Goal: Transaction & Acquisition: Purchase product/service

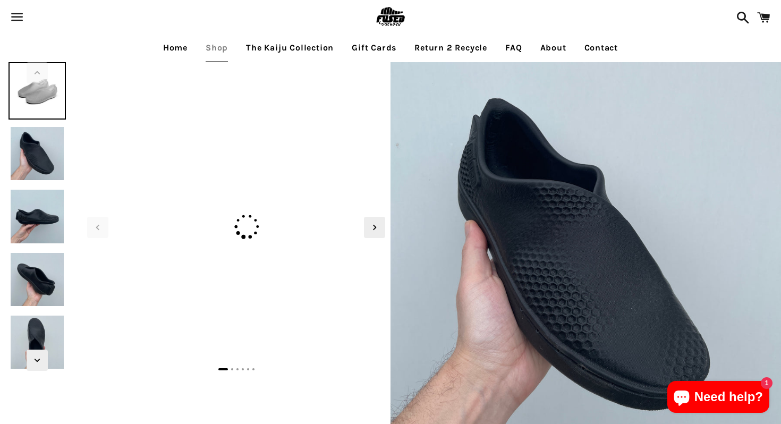
select select "**********"
click at [34, 148] on img at bounding box center [37, 153] width 57 height 57
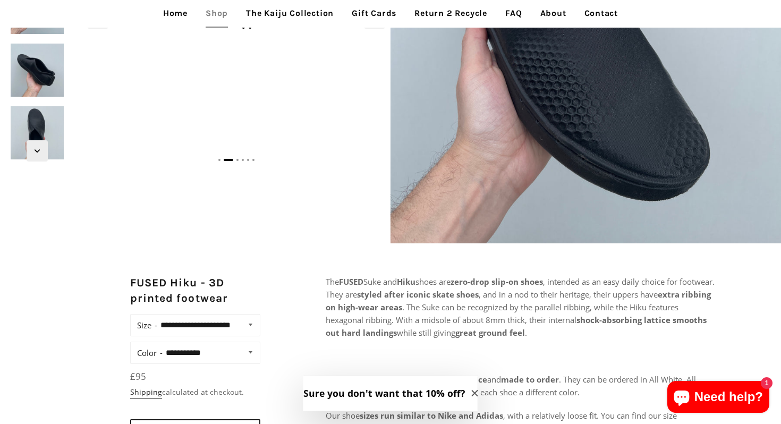
scroll to position [195, 0]
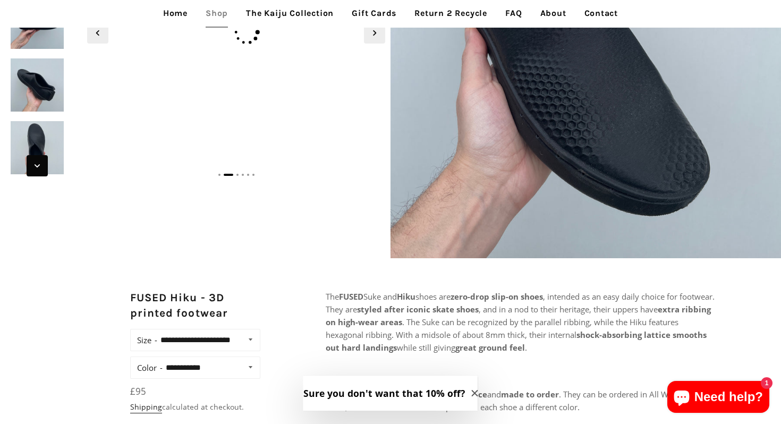
click at [32, 163] on icon "Next slide" at bounding box center [37, 166] width 12 height 12
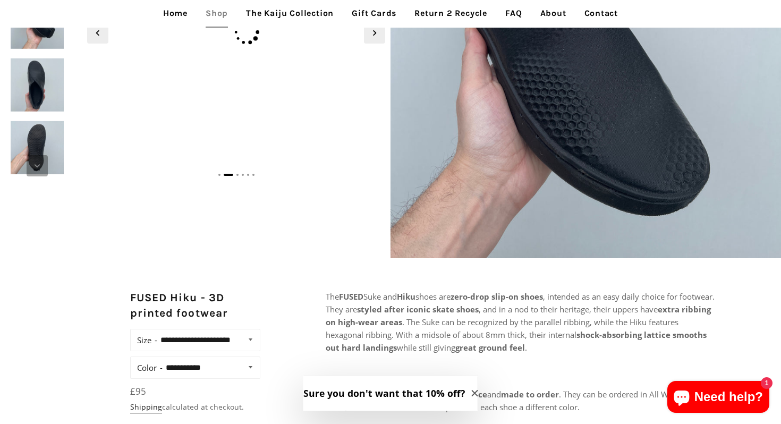
click at [32, 163] on icon "Next slide" at bounding box center [37, 166] width 12 height 12
click at [37, 165] on icon "Next slide" at bounding box center [37, 166] width 12 height 12
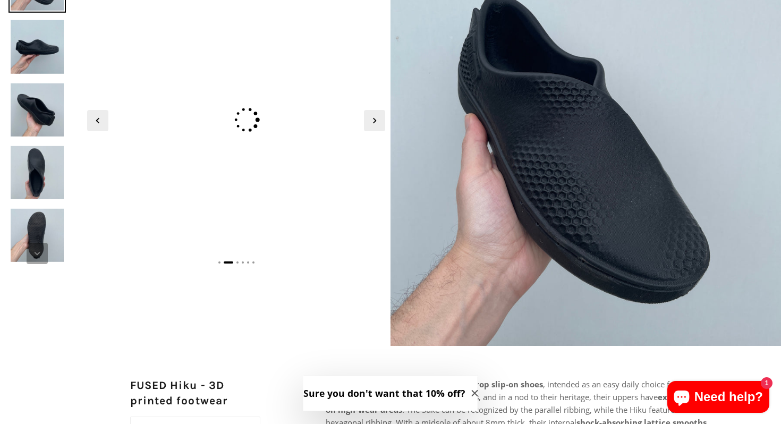
scroll to position [0, 0]
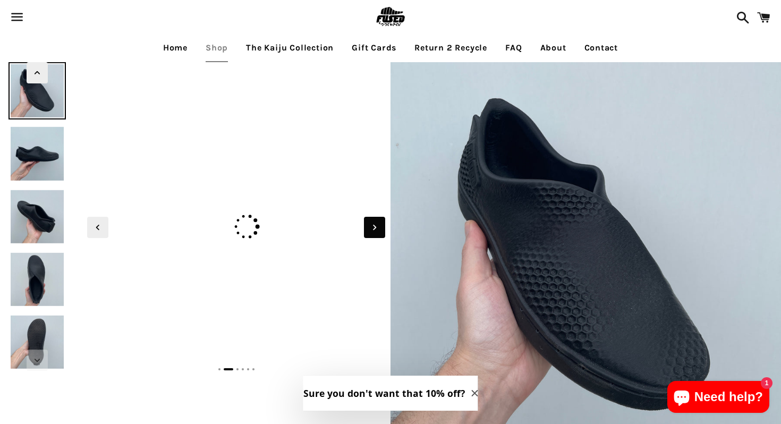
click at [370, 222] on icon "Next slide" at bounding box center [375, 228] width 12 height 12
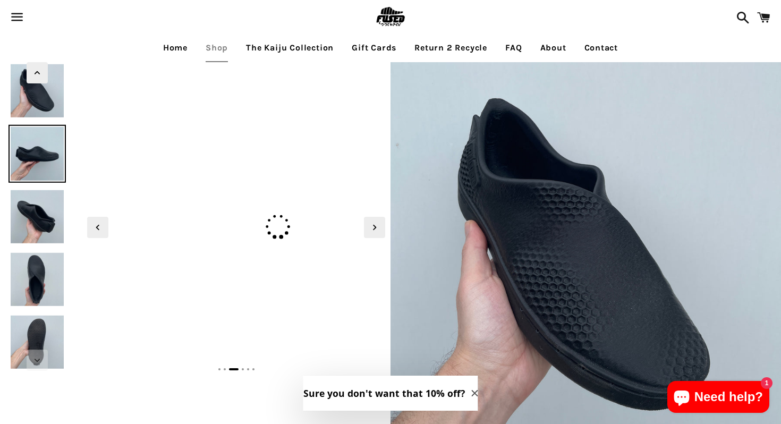
click at [234, 226] on div at bounding box center [267, 216] width 309 height 309
click at [108, 221] on span "Previous slide" at bounding box center [97, 227] width 21 height 21
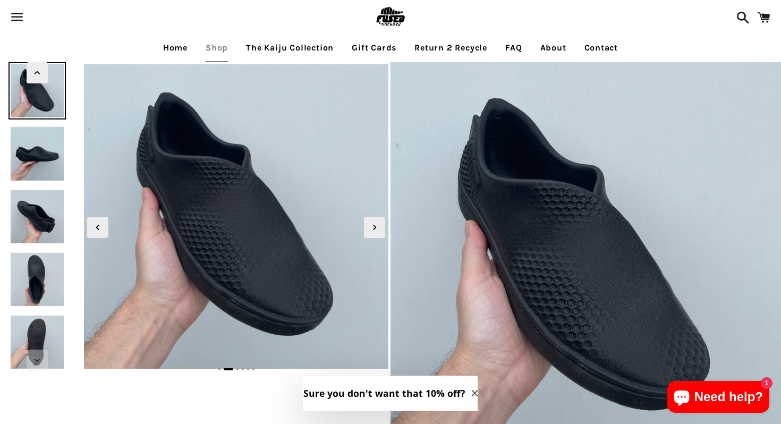
click at [109, 221] on div at bounding box center [236, 218] width 309 height 312
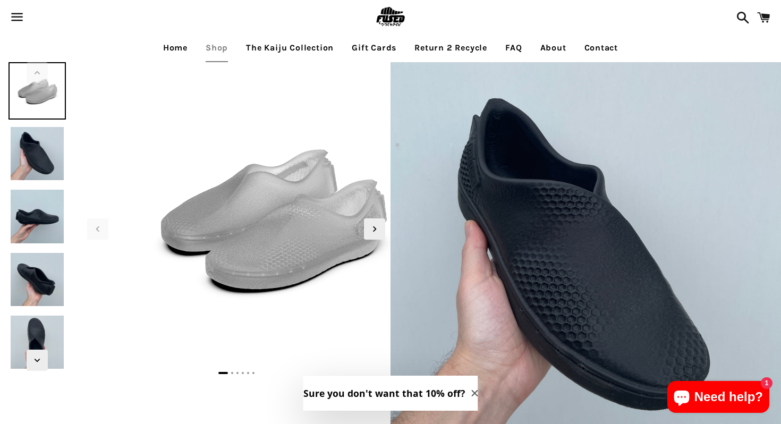
click at [325, 189] on img at bounding box center [271, 216] width 309 height 309
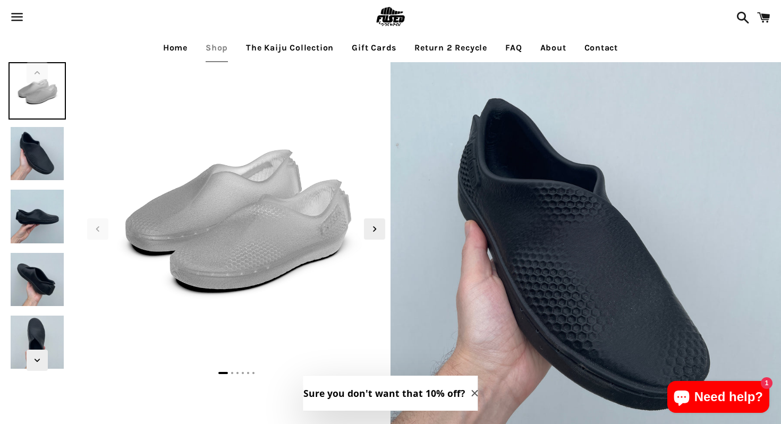
click at [391, 228] on img at bounding box center [586, 257] width 391 height 391
click at [379, 228] on icon "Next slide" at bounding box center [375, 229] width 12 height 12
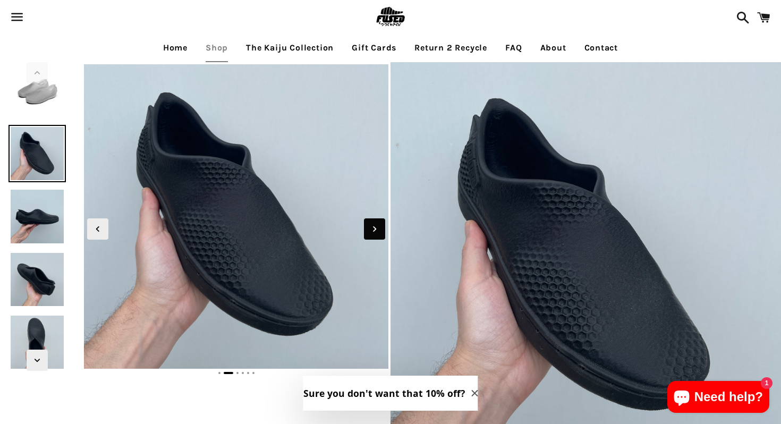
click at [379, 228] on icon "Next slide" at bounding box center [375, 229] width 12 height 12
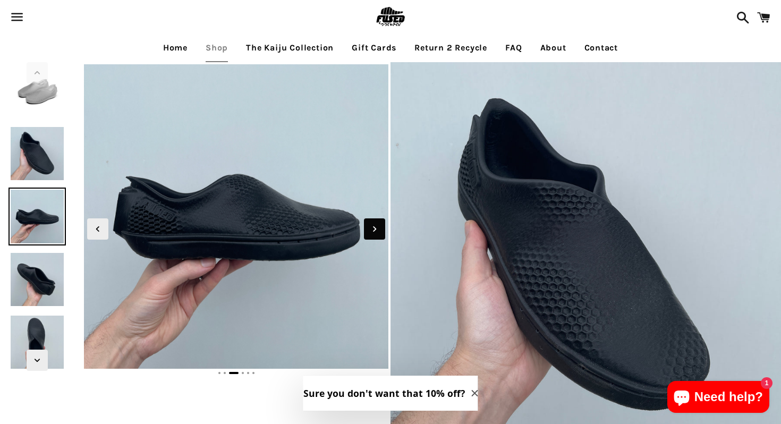
click at [379, 228] on icon "Next slide" at bounding box center [375, 229] width 12 height 12
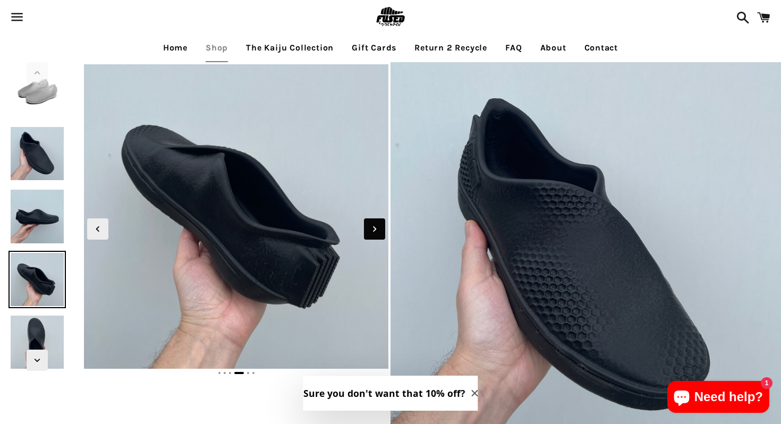
click at [379, 228] on icon "Next slide" at bounding box center [375, 229] width 12 height 12
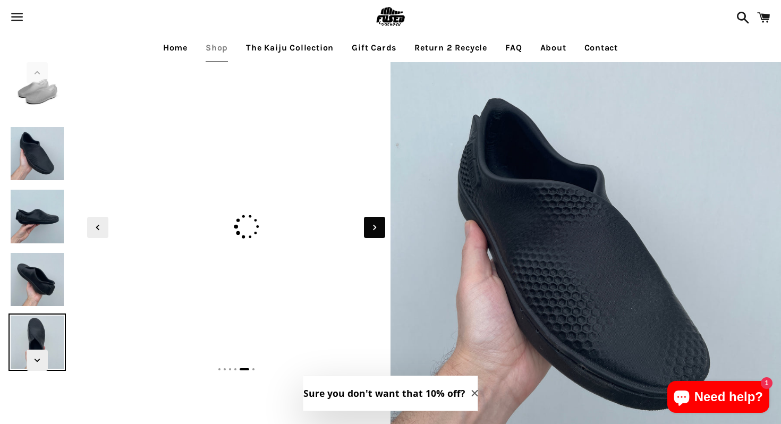
click at [379, 228] on icon "Next slide" at bounding box center [375, 228] width 12 height 12
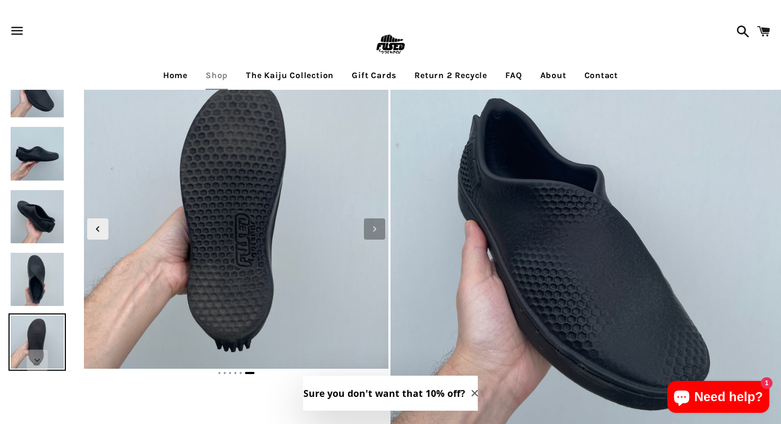
click at [379, 228] on icon "Next slide" at bounding box center [375, 229] width 12 height 12
click at [372, 228] on icon "Next slide" at bounding box center [375, 229] width 12 height 12
